Goal: Task Accomplishment & Management: Manage account settings

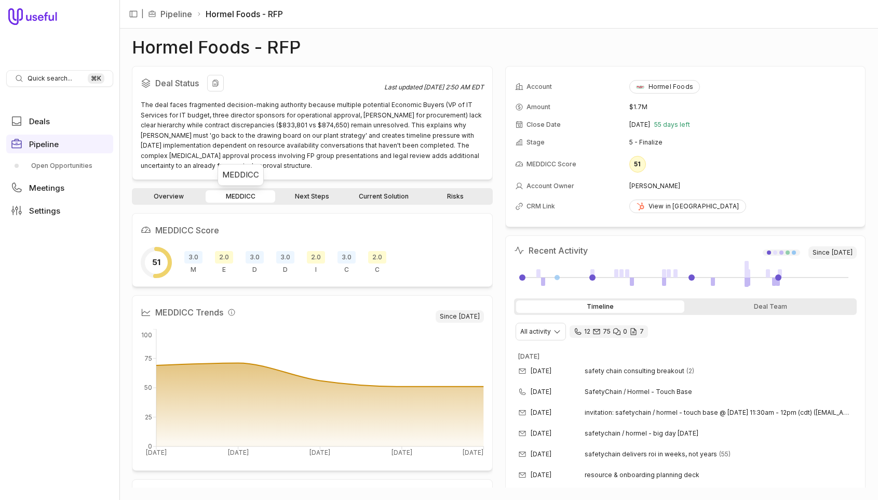
scroll to position [816, 0]
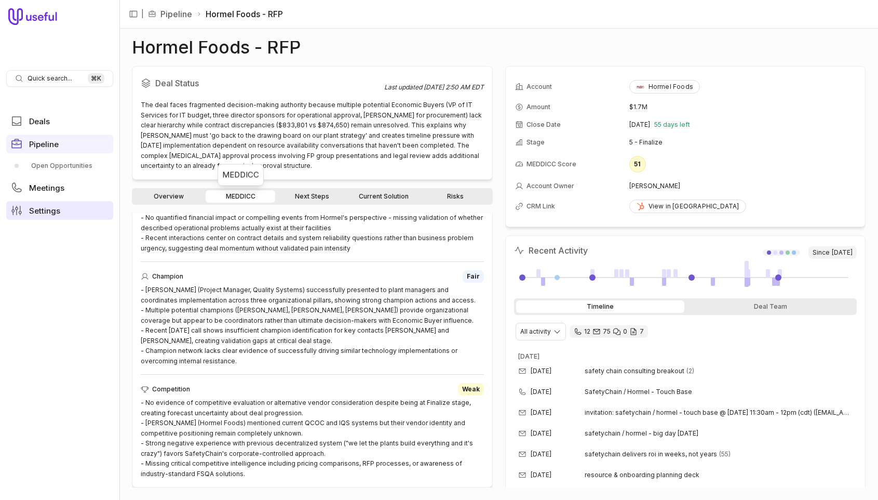
click at [42, 207] on span "Settings" at bounding box center [44, 211] width 31 height 8
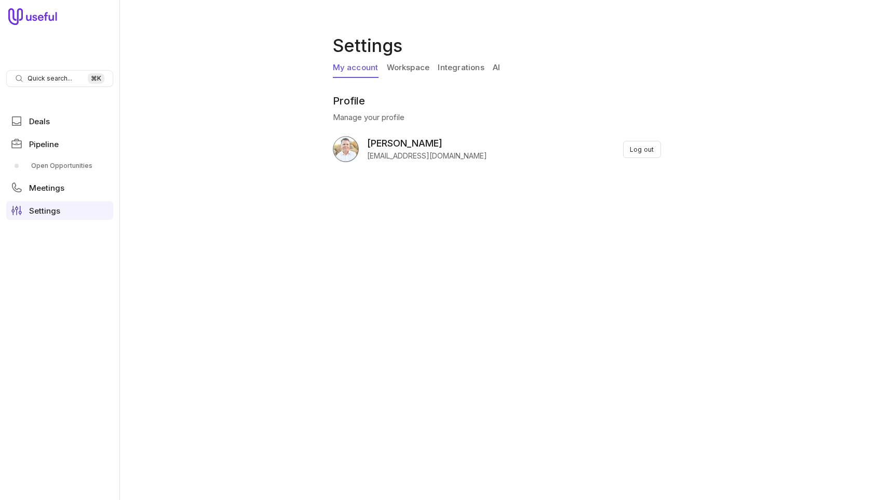
click at [416, 74] on link "Workspace" at bounding box center [408, 68] width 43 height 20
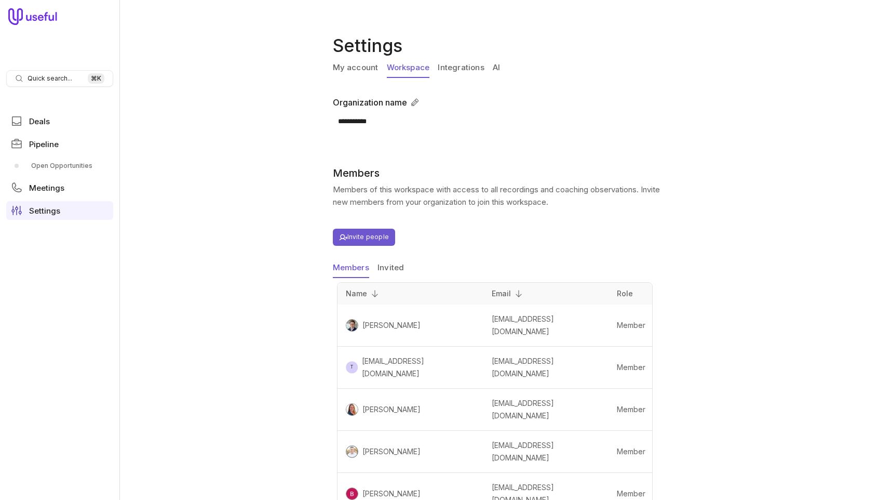
click at [461, 65] on link "Integrations" at bounding box center [461, 68] width 46 height 20
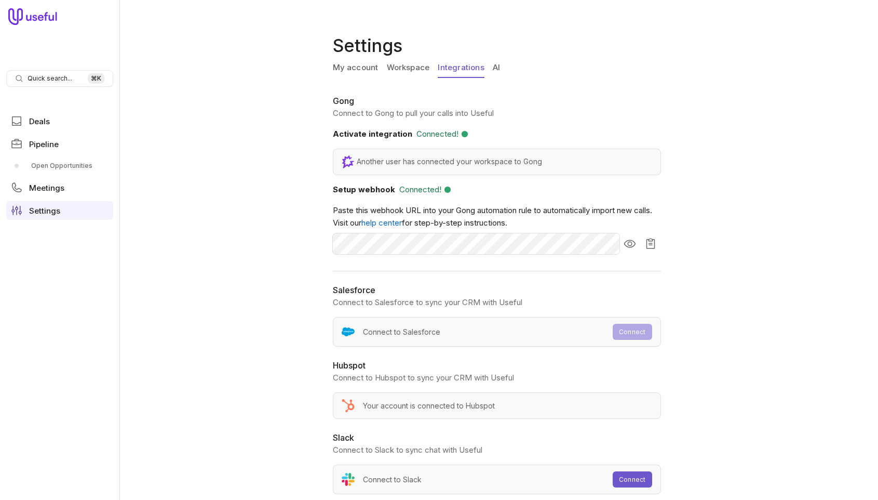
click at [493, 67] on link "AI" at bounding box center [496, 68] width 7 height 20
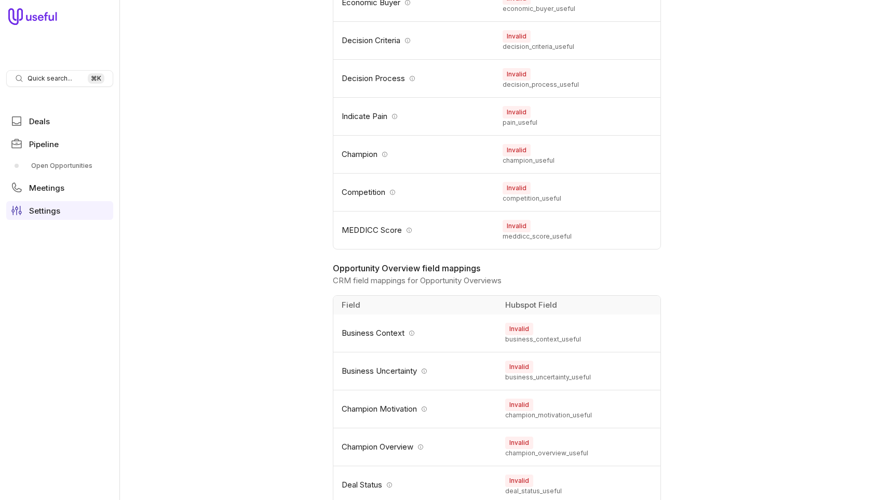
scroll to position [770, 0]
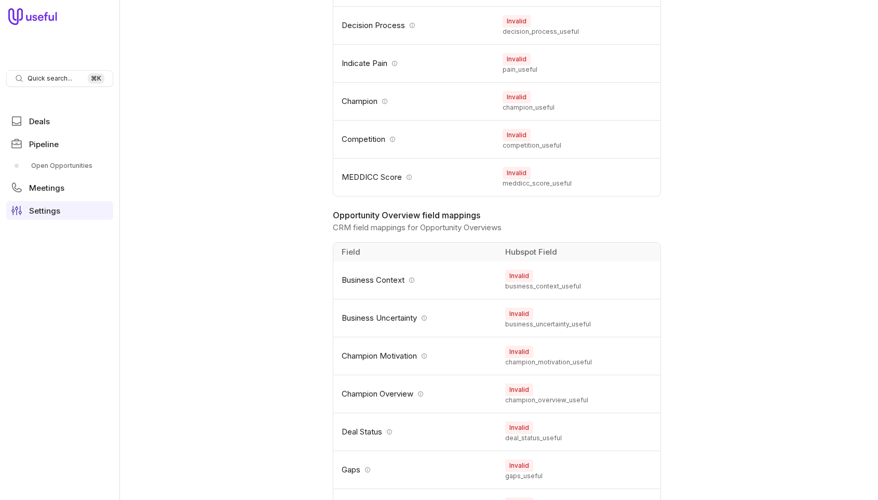
click at [782, 231] on div "**********" at bounding box center [498, 250] width 759 height 500
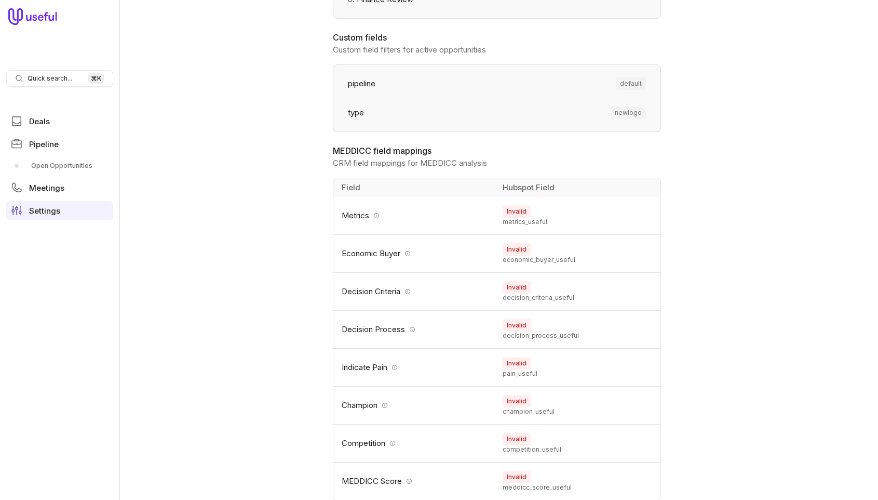
scroll to position [576, 0]
